Goal: Information Seeking & Learning: Learn about a topic

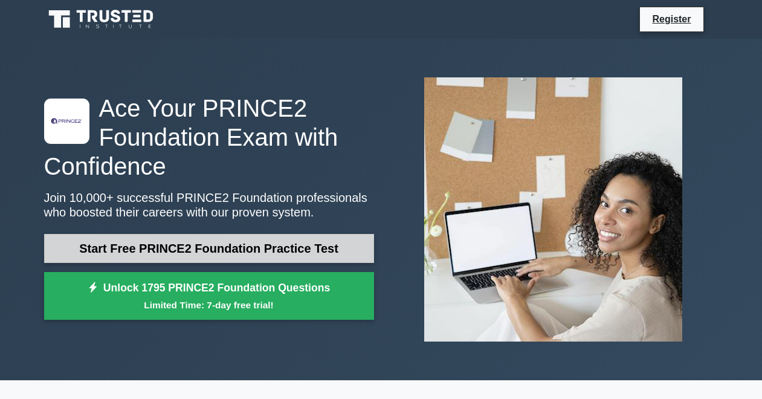
click at [165, 245] on link "Start Free PRINCE2 Foundation Practice Test" at bounding box center [209, 248] width 330 height 29
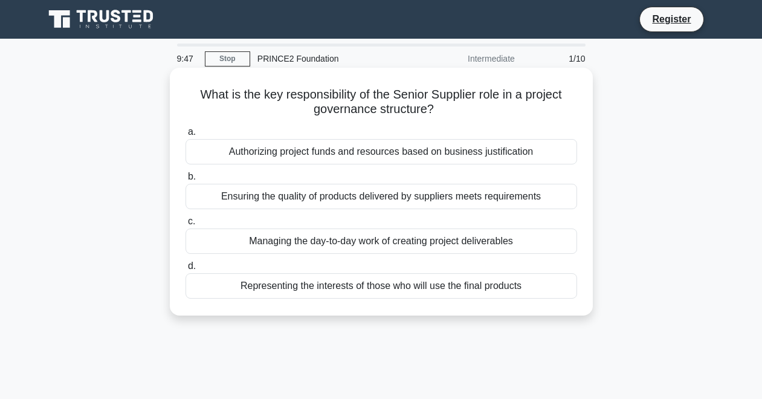
click at [329, 283] on div "Representing the interests of those who will use the final products" at bounding box center [381, 285] width 392 height 25
click at [185, 270] on input "d. Representing the interests of those who will use the final products" at bounding box center [185, 266] width 0 height 8
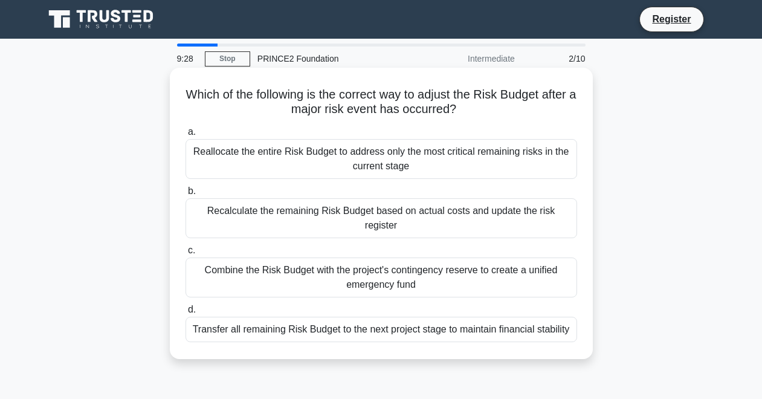
click at [346, 208] on div "Recalculate the remaining Risk Budget based on actual costs and update the risk…" at bounding box center [381, 218] width 392 height 40
click at [185, 195] on input "b. Recalculate the remaining Risk Budget based on actual costs and update the r…" at bounding box center [185, 191] width 0 height 8
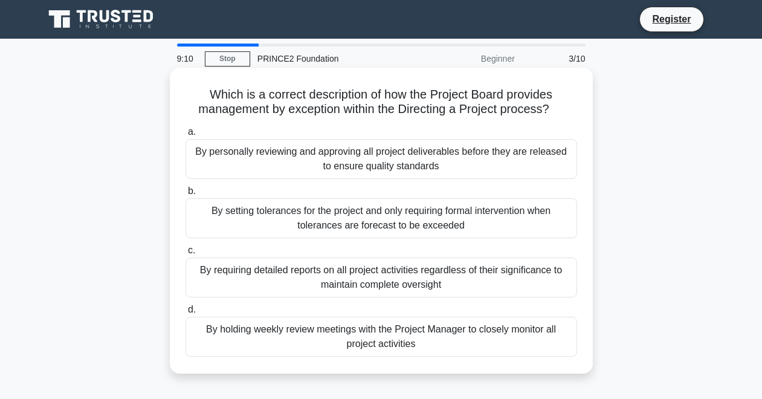
click at [399, 335] on div "By holding weekly review meetings with the Project Manager to closely monitor a…" at bounding box center [381, 337] width 392 height 40
click at [185, 314] on input "d. By holding weekly review meetings with the Project Manager to closely monito…" at bounding box center [185, 310] width 0 height 8
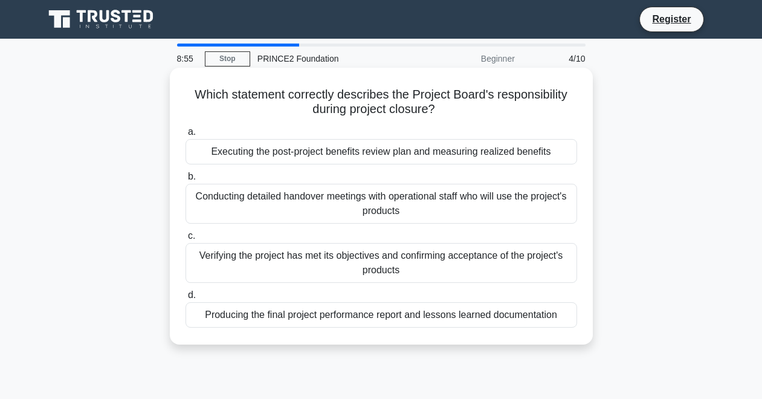
click at [399, 273] on div "Verifying the project has met its objectives and confirming acceptance of the p…" at bounding box center [381, 263] width 392 height 40
click at [185, 240] on input "c. Verifying the project has met its objectives and confirming acceptance of th…" at bounding box center [185, 236] width 0 height 8
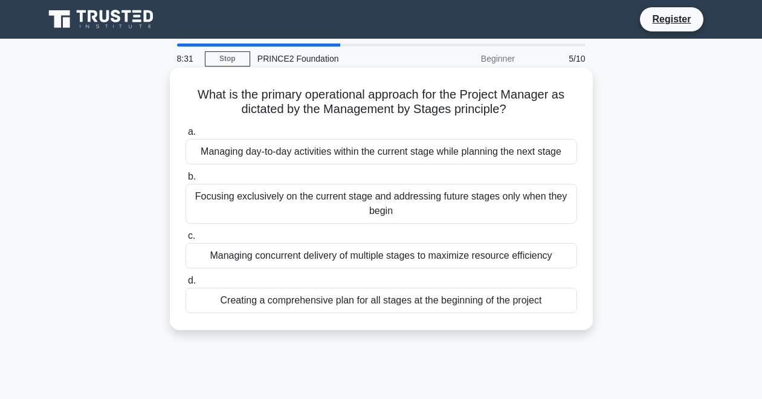
click at [365, 154] on div "Managing day-to-day activities within the current stage while planning the next…" at bounding box center [381, 151] width 392 height 25
click at [185, 136] on input "a. Managing day-to-day activities within the current stage while planning the n…" at bounding box center [185, 132] width 0 height 8
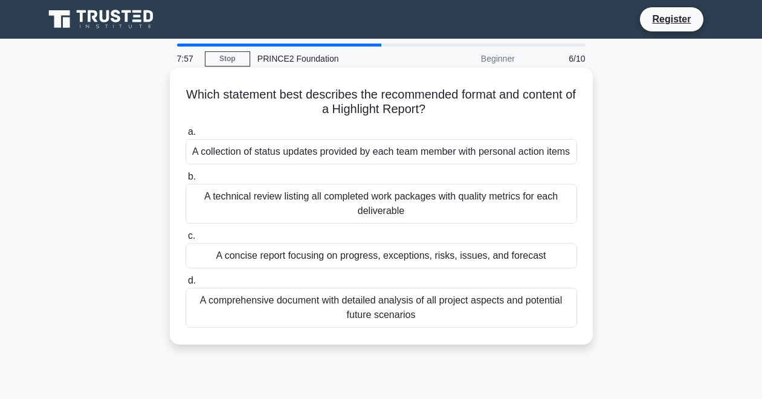
click at [373, 151] on div "A collection of status updates provided by each team member with personal actio…" at bounding box center [381, 151] width 392 height 25
click at [185, 136] on input "a. A collection of status updates provided by each team member with personal ac…" at bounding box center [185, 132] width 0 height 8
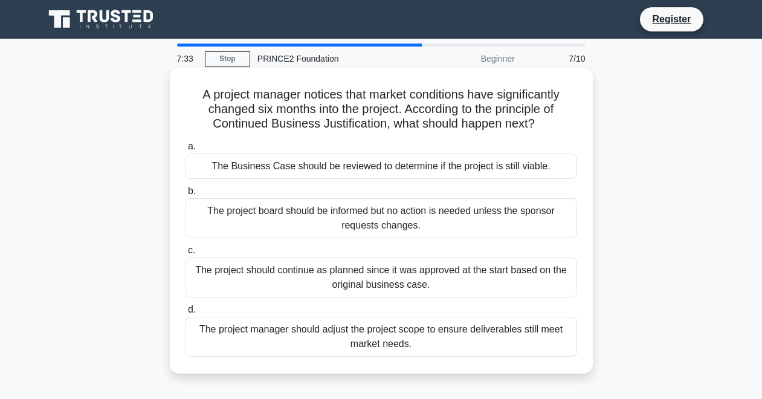
click at [421, 169] on div "The Business Case should be reviewed to determine if the project is still viabl…" at bounding box center [381, 165] width 392 height 25
click at [185, 150] on input "a. The Business Case should be reviewed to determine if the project is still vi…" at bounding box center [185, 147] width 0 height 8
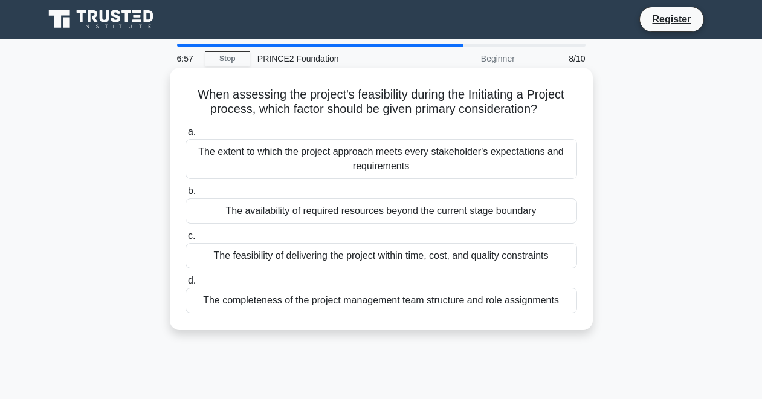
click at [403, 257] on div "The feasibility of delivering the project within time, cost, and quality constr…" at bounding box center [381, 255] width 392 height 25
click at [185, 240] on input "c. The feasibility of delivering the project within time, cost, and quality con…" at bounding box center [185, 236] width 0 height 8
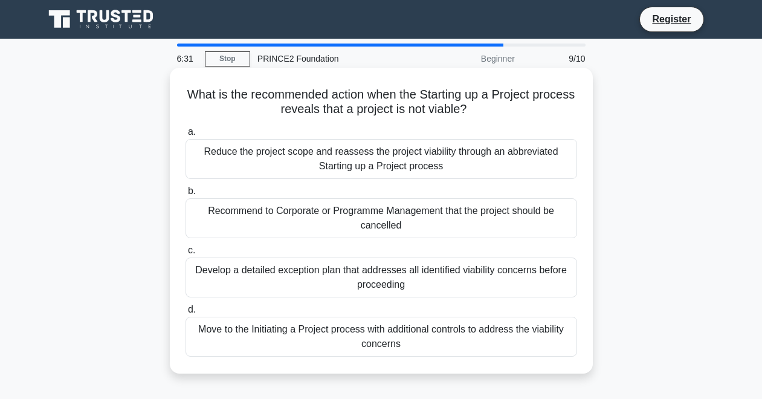
click at [405, 227] on div "Recommend to Corporate or Programme Management that the project should be cance…" at bounding box center [381, 218] width 392 height 40
click at [185, 195] on input "b. Recommend to Corporate or Programme Management that the project should be ca…" at bounding box center [185, 191] width 0 height 8
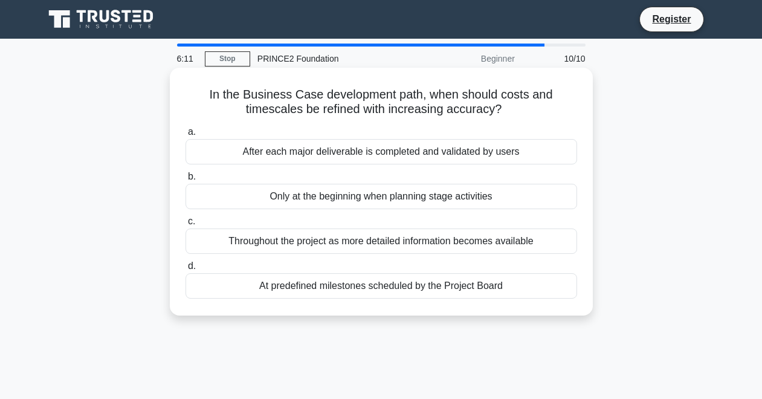
click at [401, 158] on div "After each major deliverable is completed and validated by users" at bounding box center [381, 151] width 392 height 25
click at [185, 136] on input "a. After each major deliverable is completed and validated by users" at bounding box center [185, 132] width 0 height 8
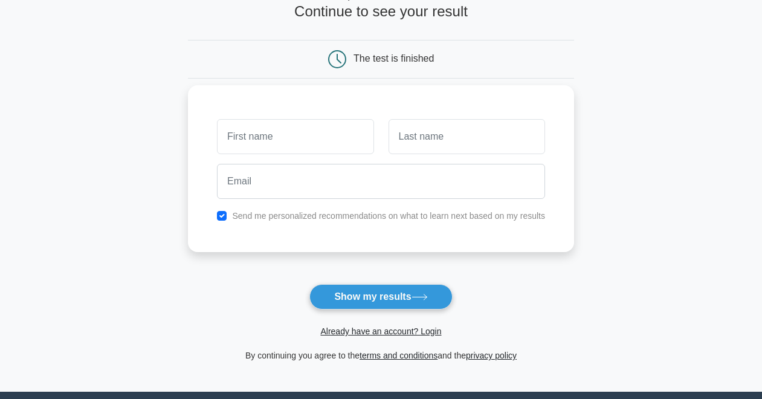
scroll to position [85, 0]
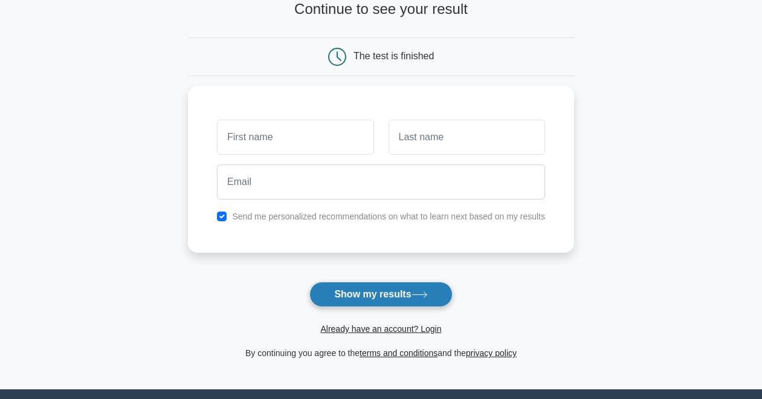
click at [366, 297] on button "Show my results" at bounding box center [380, 294] width 143 height 25
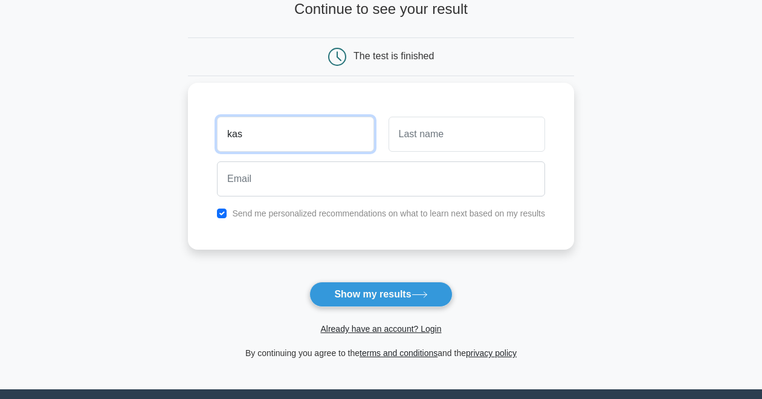
type input "kas"
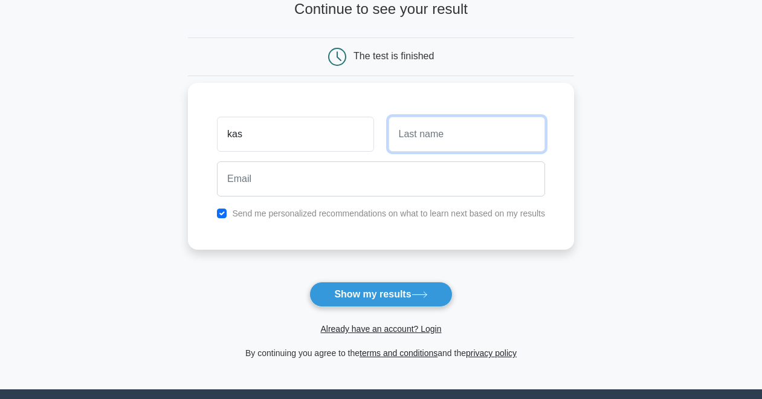
click at [427, 150] on input "text" at bounding box center [467, 134] width 156 height 35
type input "james"
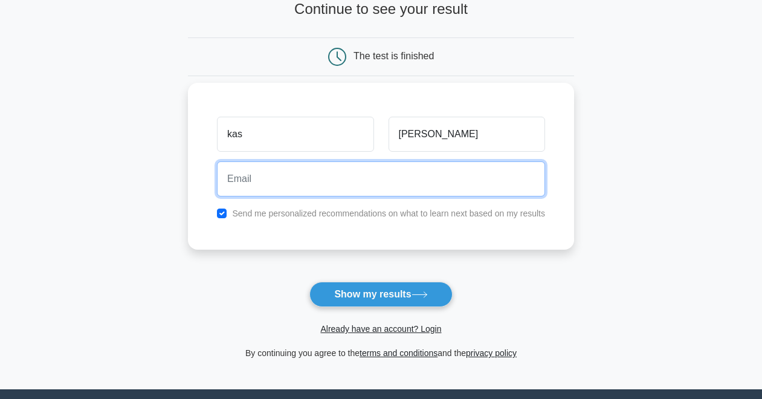
click at [285, 175] on input "email" at bounding box center [381, 178] width 328 height 35
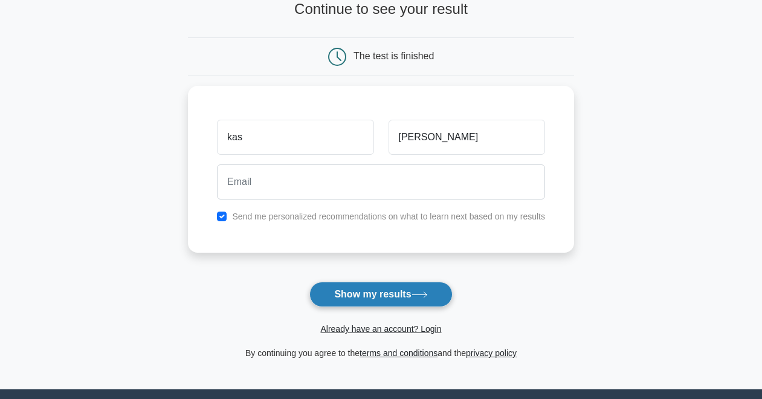
click at [362, 302] on button "Show my results" at bounding box center [380, 294] width 143 height 25
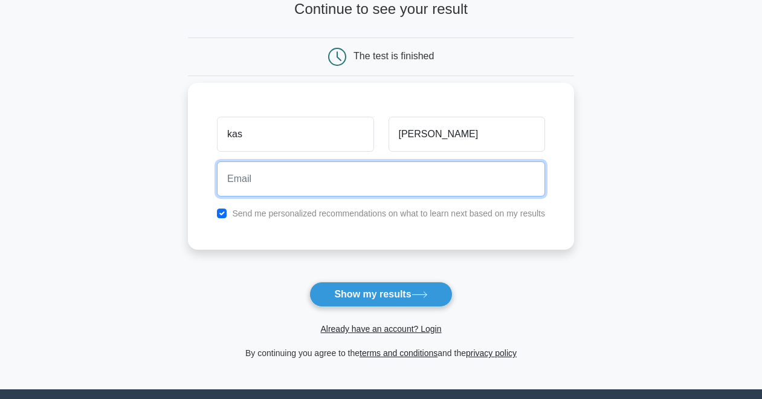
click at [309, 176] on input "email" at bounding box center [381, 178] width 328 height 35
paste input "lebama7050@mv6a.com"
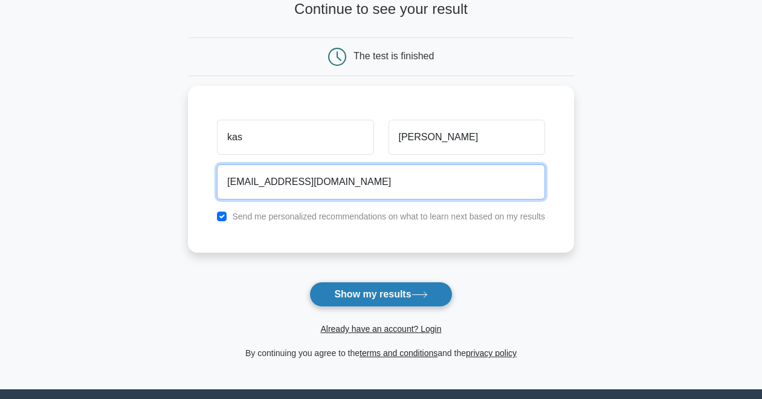
type input "lebama7050@mv6a.com"
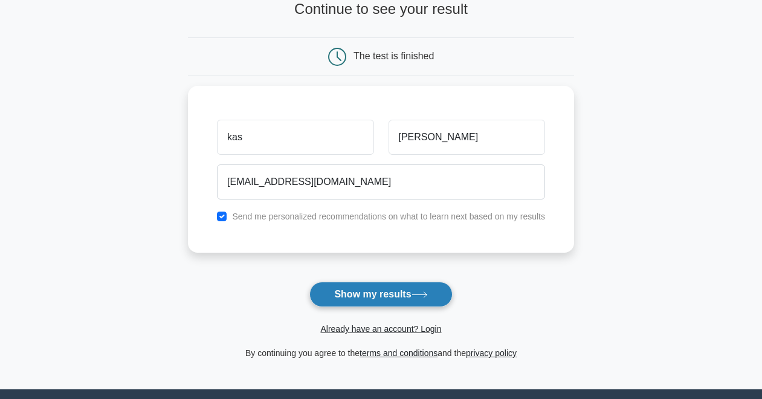
click at [386, 283] on button "Show my results" at bounding box center [380, 294] width 143 height 25
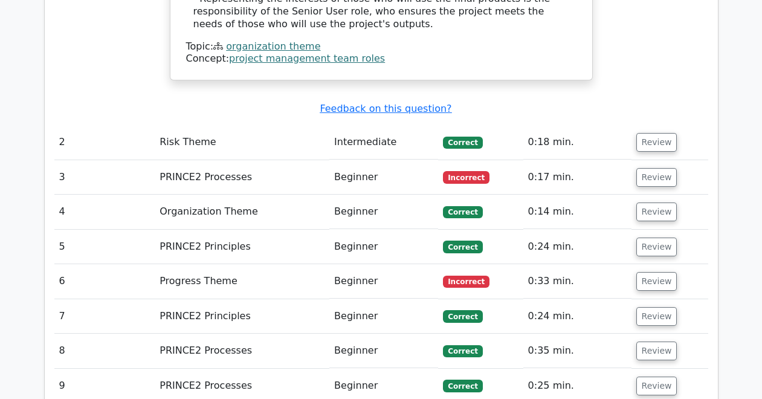
scroll to position [1499, 0]
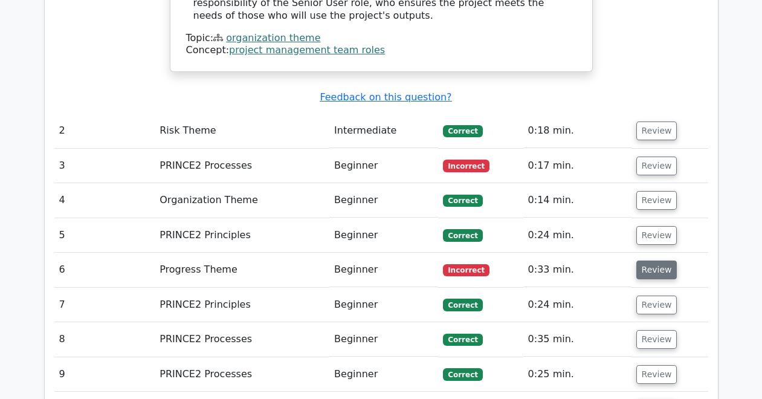
click at [654, 260] on button "Review" at bounding box center [656, 269] width 41 height 19
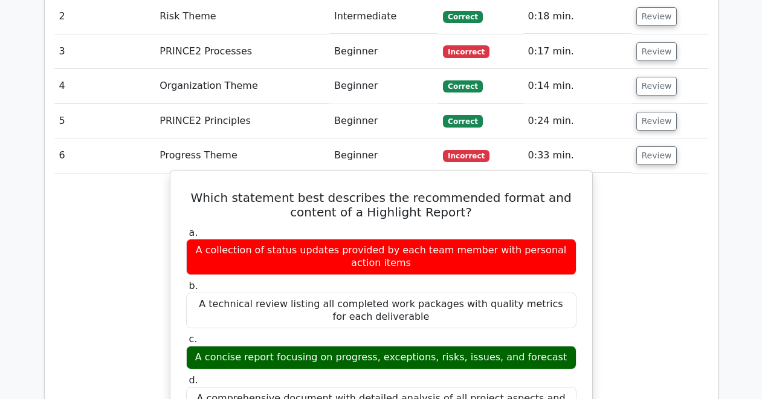
scroll to position [1619, 0]
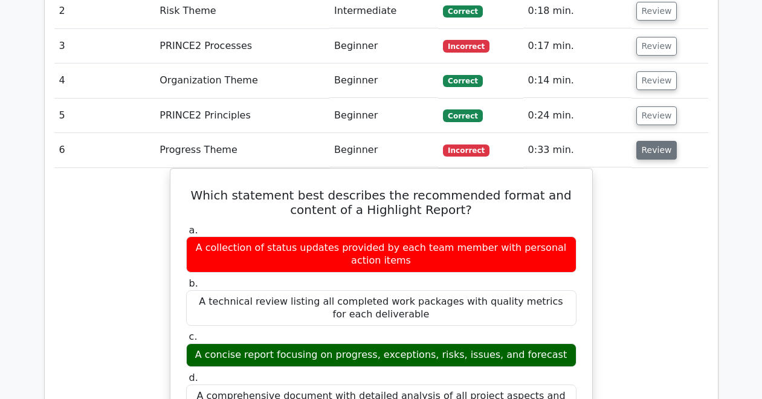
click at [646, 141] on button "Review" at bounding box center [656, 150] width 41 height 19
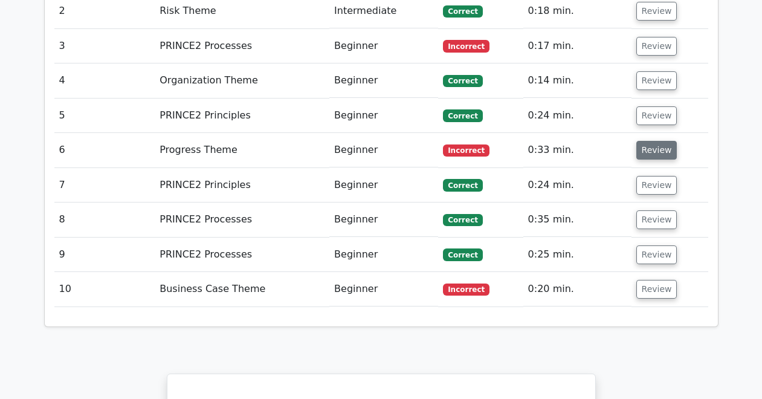
click at [640, 141] on button "Review" at bounding box center [656, 150] width 41 height 19
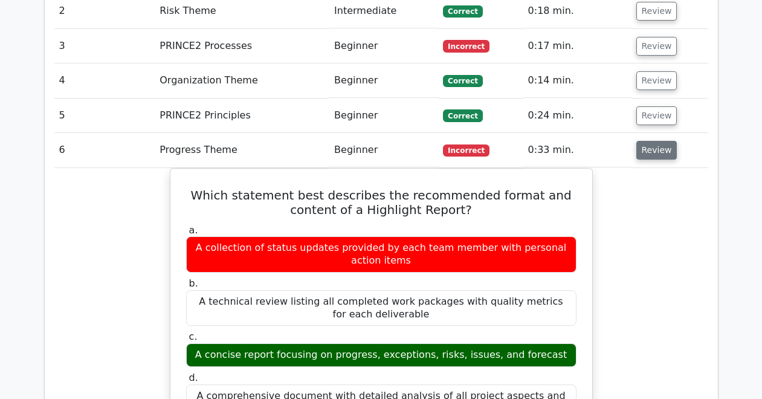
click at [640, 141] on button "Review" at bounding box center [656, 150] width 41 height 19
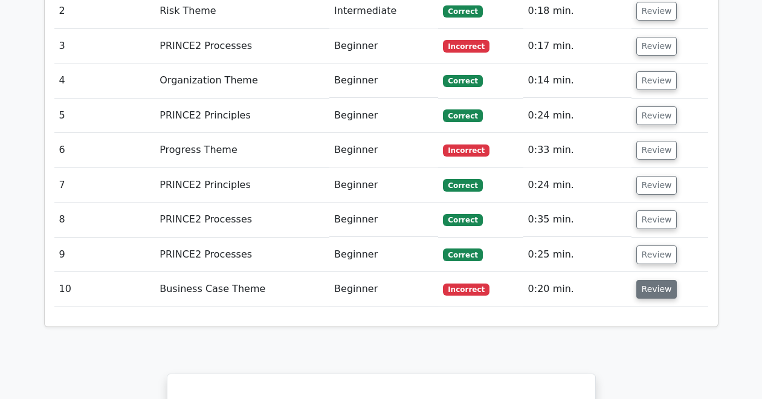
click at [654, 280] on button "Review" at bounding box center [656, 289] width 41 height 19
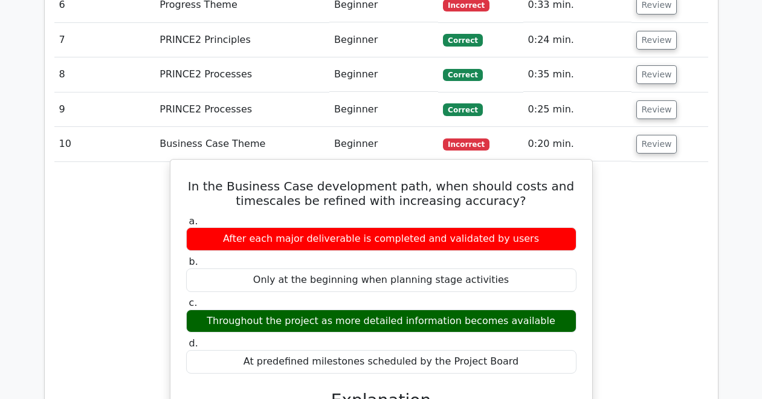
scroll to position [1750, 0]
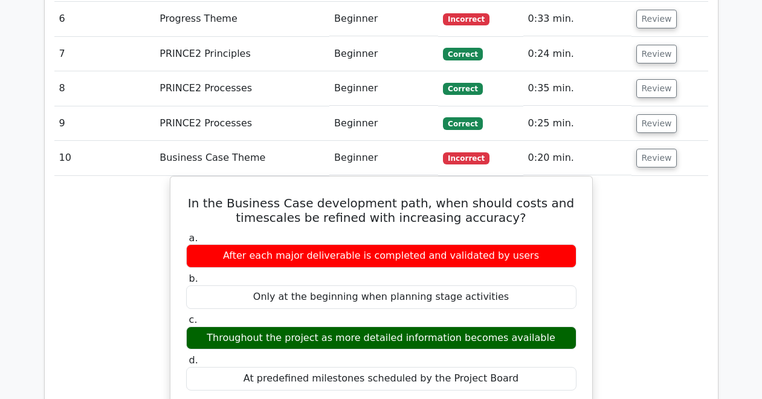
click at [674, 141] on td "Review" at bounding box center [669, 158] width 77 height 34
click at [662, 149] on button "Review" at bounding box center [656, 158] width 41 height 19
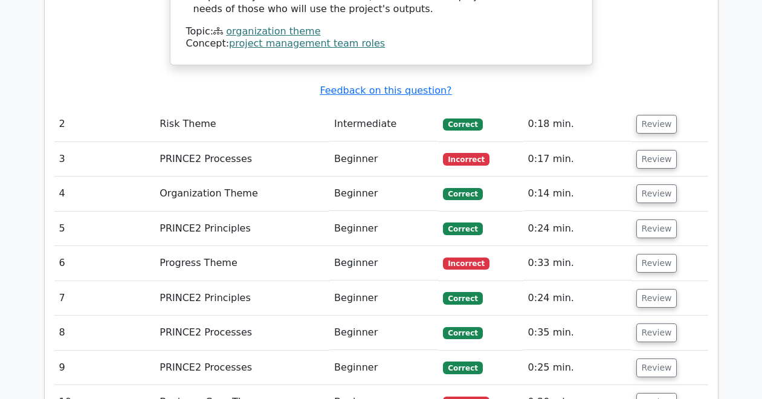
scroll to position [1509, 0]
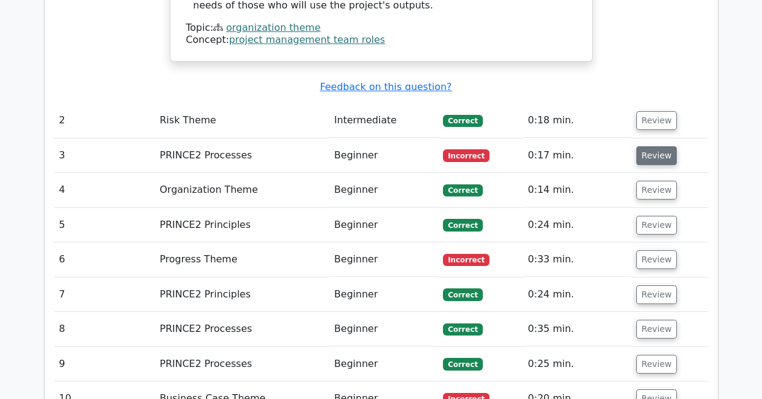
click at [660, 146] on button "Review" at bounding box center [656, 155] width 41 height 19
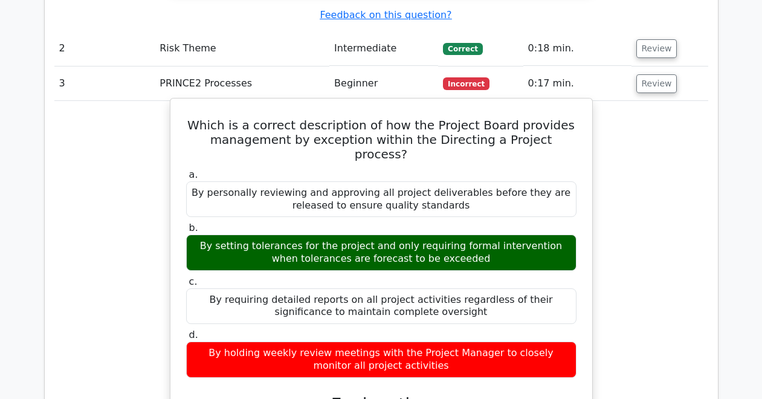
scroll to position [1587, 0]
